Goal: Task Accomplishment & Management: Complete application form

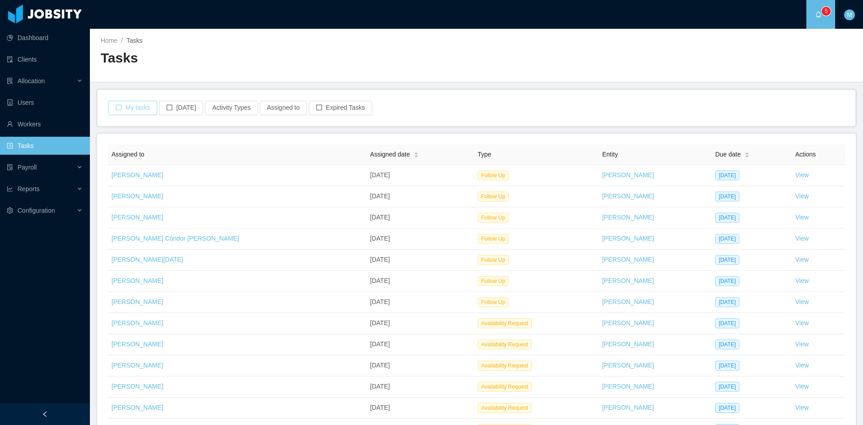
click at [140, 105] on button "My tasks" at bounding box center [132, 108] width 49 height 14
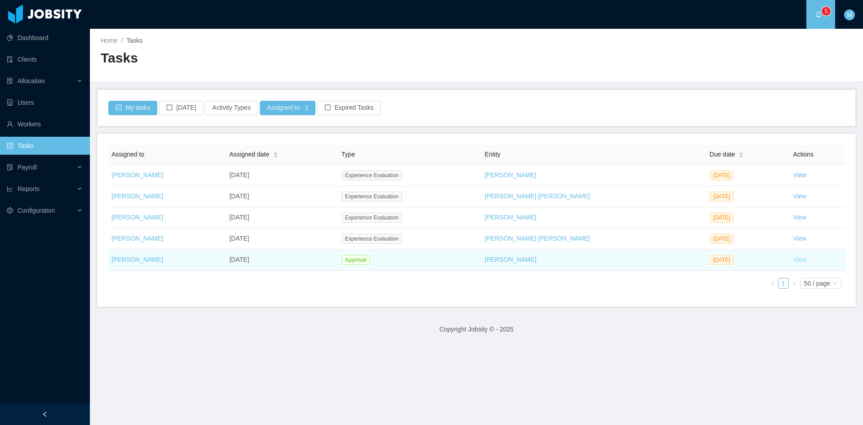
click at [793, 261] on link "View" at bounding box center [799, 259] width 13 height 7
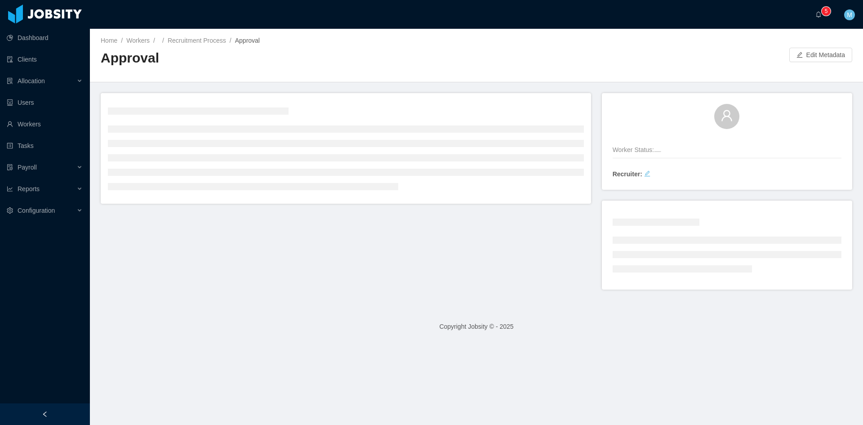
click at [44, 408] on div at bounding box center [45, 414] width 90 height 22
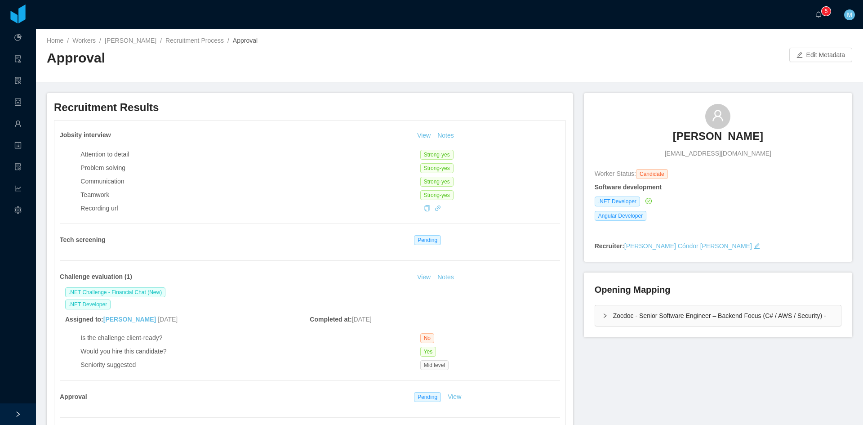
scroll to position [150, 0]
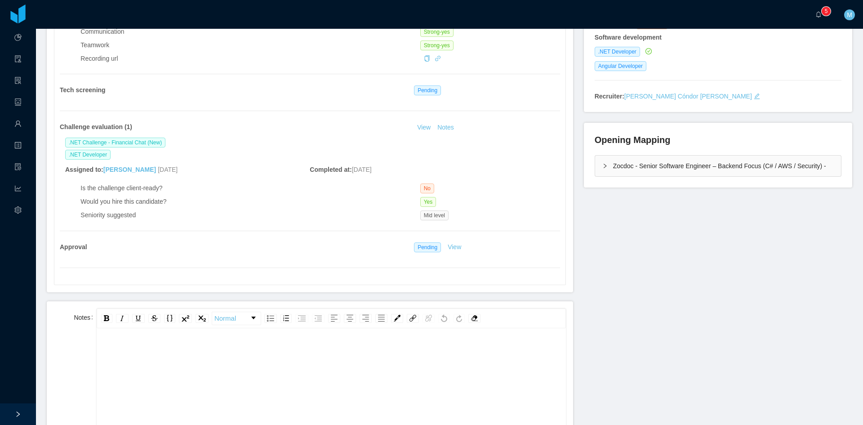
click at [602, 162] on div "Zocdoc - Senior Software Engineer – Backend Focus (C# / AWS / Security) -" at bounding box center [718, 166] width 246 height 21
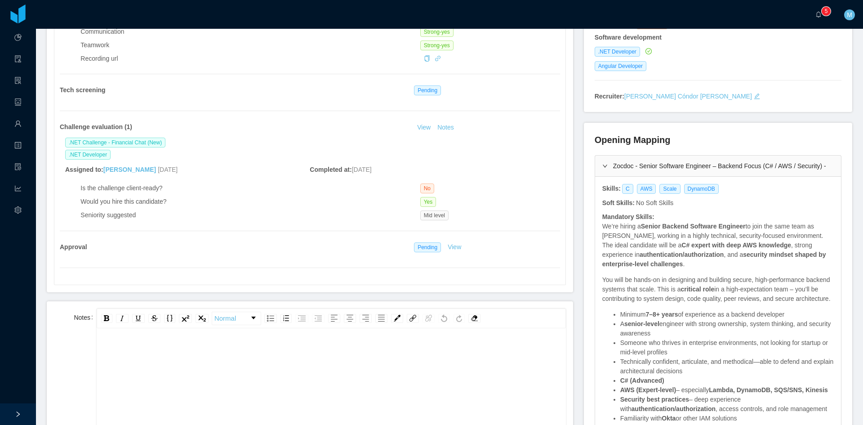
scroll to position [0, 0]
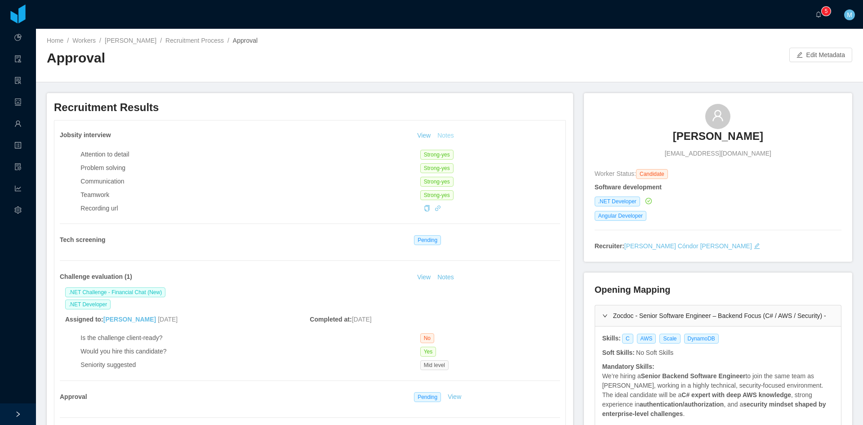
click at [442, 134] on button "Notes" at bounding box center [446, 135] width 24 height 11
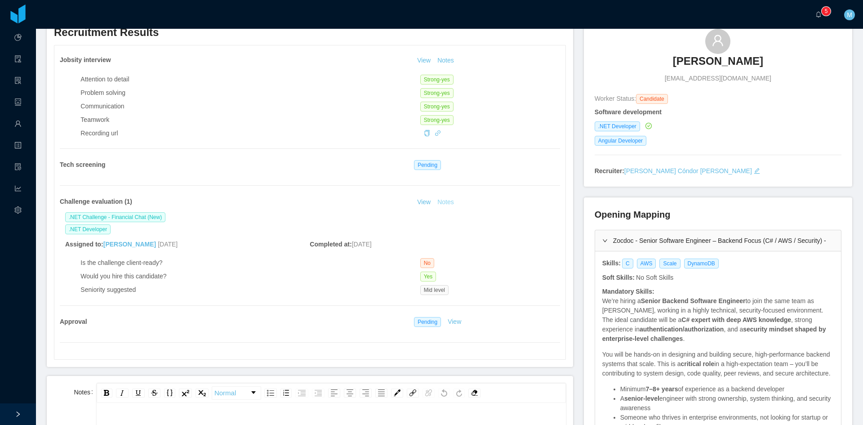
click at [436, 201] on button "Notes" at bounding box center [446, 202] width 24 height 11
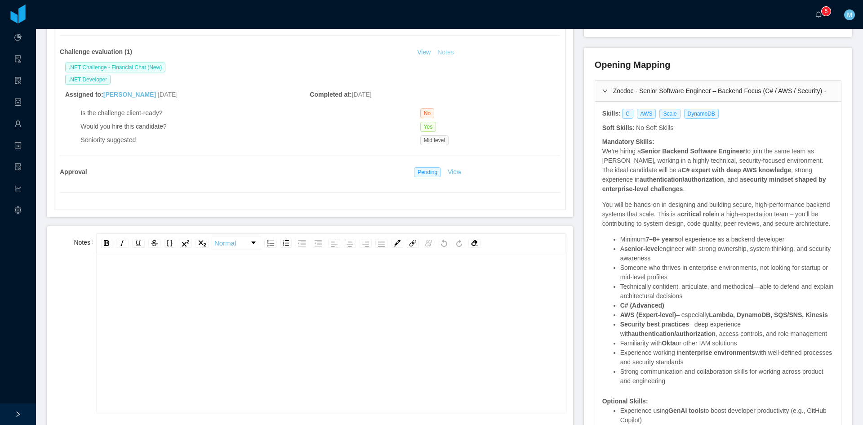
scroll to position [300, 0]
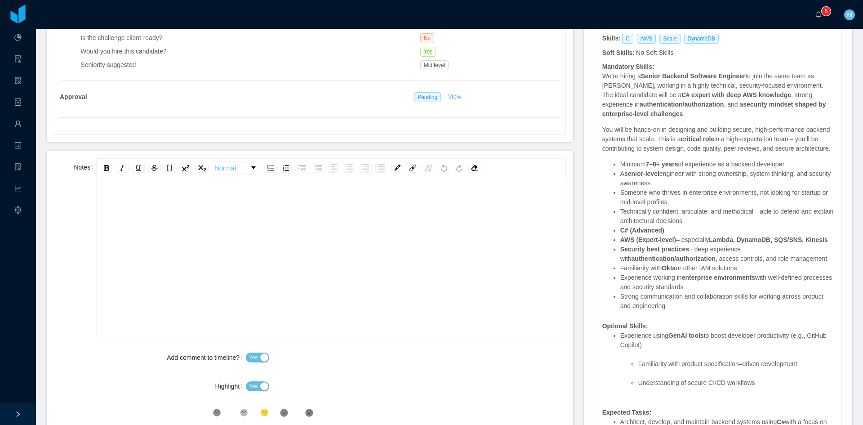
click at [270, 268] on div "rdw-editor" at bounding box center [331, 271] width 455 height 157
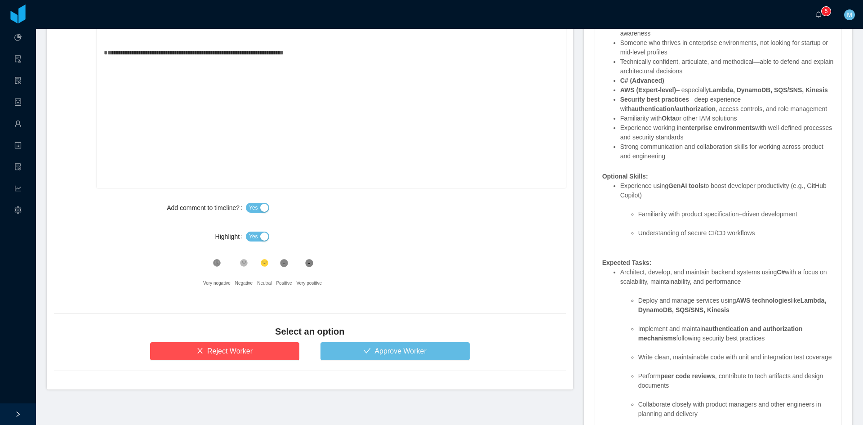
scroll to position [525, 0]
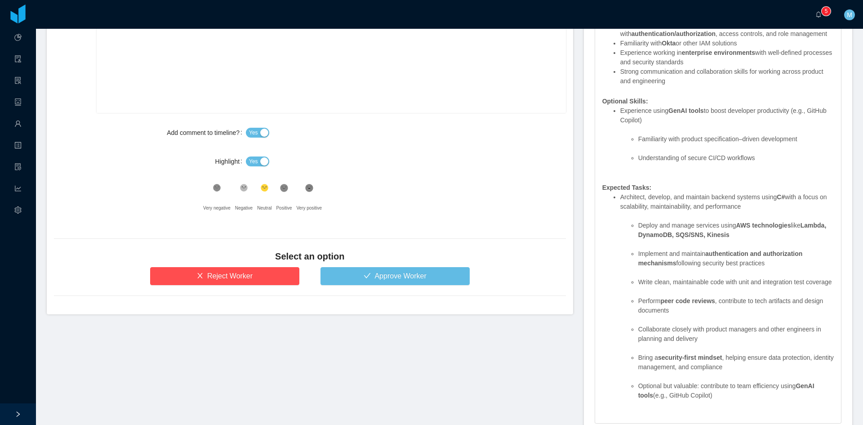
click at [252, 161] on span "Yes" at bounding box center [253, 161] width 9 height 9
drag, startPoint x: 244, startPoint y: 184, endPoint x: 251, endPoint y: 189, distance: 9.0
click at [222, 184] on icon ".st1{fill:#262626}" at bounding box center [217, 187] width 9 height 9
click at [375, 263] on div "Select an option" at bounding box center [310, 258] width 512 height 17
click at [378, 276] on button "Approve Worker" at bounding box center [395, 276] width 149 height 18
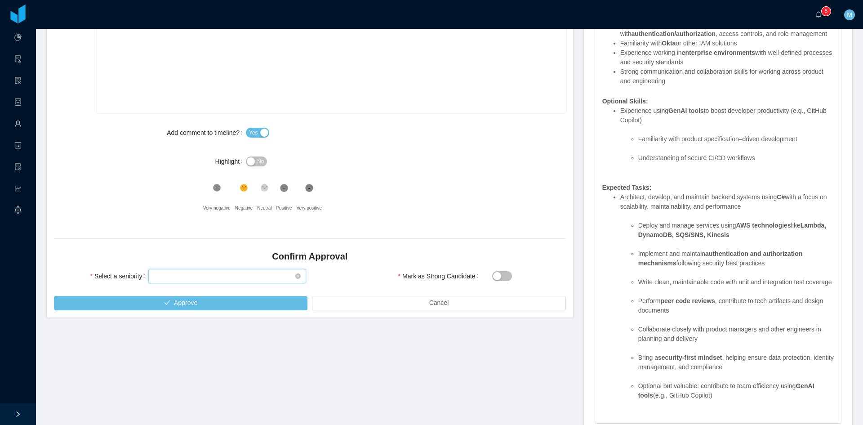
click at [229, 273] on div "Select seniority" at bounding box center [224, 275] width 141 height 13
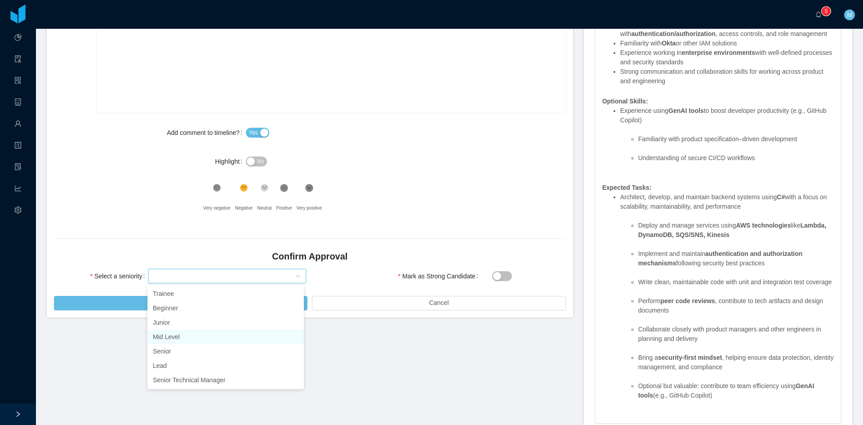
click at [190, 334] on li "Mid Level" at bounding box center [225, 337] width 156 height 14
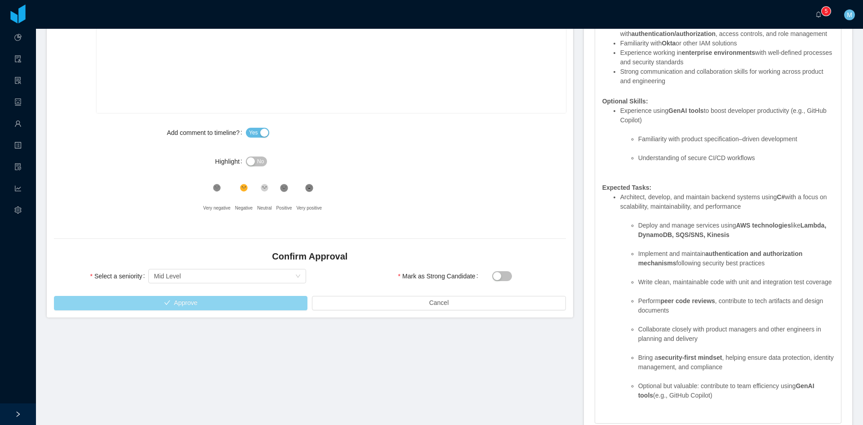
click at [214, 303] on button "Approve" at bounding box center [181, 303] width 254 height 14
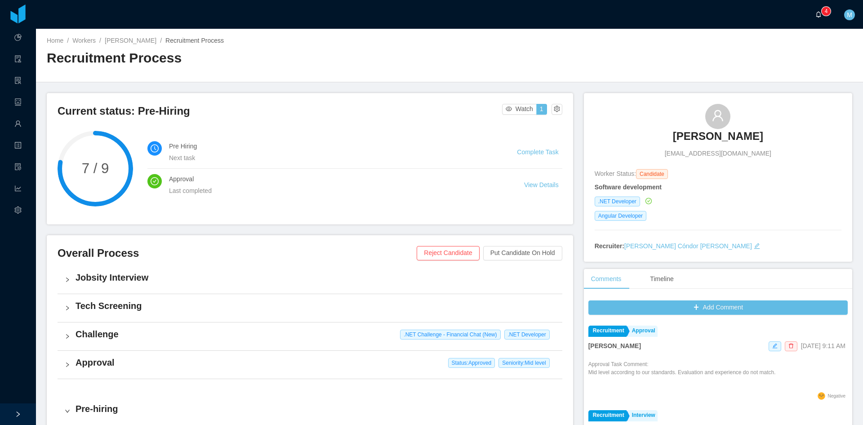
click at [825, 11] on p "4" at bounding box center [826, 11] width 3 height 9
